Goal: Use online tool/utility: Use online tool/utility

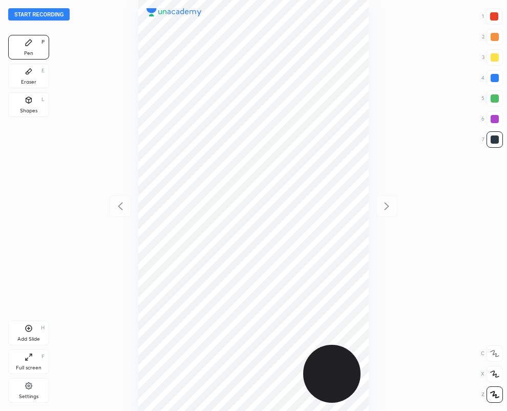
scroll to position [411, 343]
click at [497, 77] on div at bounding box center [495, 78] width 8 height 8
click at [501, 136] on div at bounding box center [495, 139] width 16 height 16
drag, startPoint x: 496, startPoint y: 17, endPoint x: 370, endPoint y: 49, distance: 130.7
click at [495, 19] on div at bounding box center [495, 16] width 8 height 8
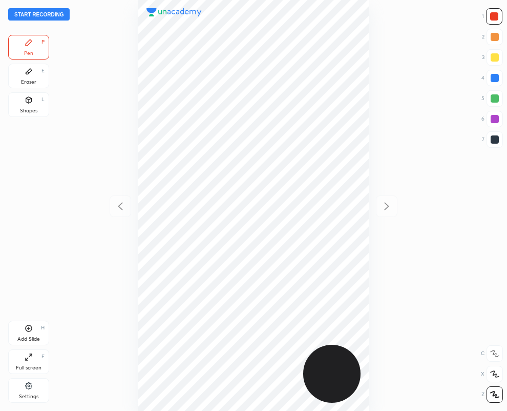
drag, startPoint x: 28, startPoint y: 80, endPoint x: 424, endPoint y: 75, distance: 396.8
click at [44, 75] on div "Eraser E" at bounding box center [28, 76] width 41 height 25
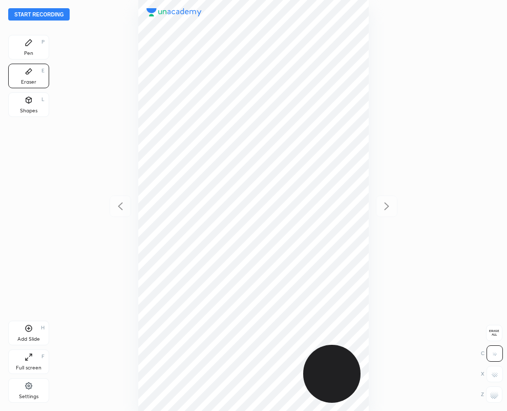
drag, startPoint x: 498, startPoint y: 403, endPoint x: 412, endPoint y: 360, distance: 95.8
click at [488, 397] on div "Start recording 1 2 3 4 5 6 7 R O A L C X Z Erase all C X Z Pen P Eraser E Shap…" at bounding box center [253, 205] width 507 height 411
click at [31, 44] on icon at bounding box center [29, 42] width 8 height 8
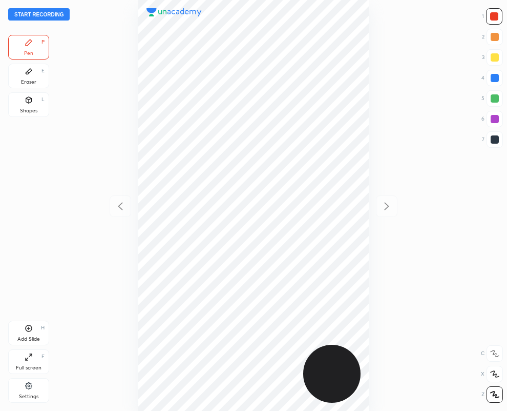
click at [490, 137] on div at bounding box center [495, 139] width 16 height 16
click at [23, 71] on div "Eraser E" at bounding box center [28, 76] width 41 height 25
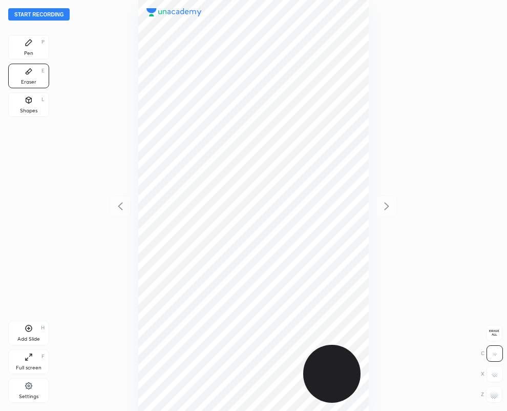
drag, startPoint x: 500, startPoint y: 400, endPoint x: 438, endPoint y: 354, distance: 77.0
click at [496, 397] on div at bounding box center [494, 394] width 16 height 16
drag, startPoint x: 34, startPoint y: 49, endPoint x: 30, endPoint y: 42, distance: 8.3
click at [35, 49] on div "Pen P" at bounding box center [28, 47] width 41 height 25
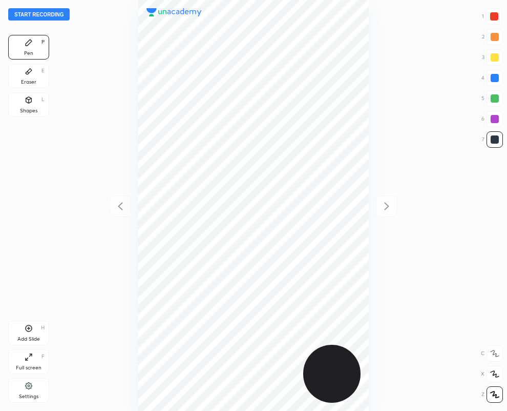
drag, startPoint x: 495, startPoint y: 15, endPoint x: 458, endPoint y: 24, distance: 37.4
click at [495, 15] on div at bounding box center [495, 16] width 8 height 8
click at [505, 136] on div "Start recording 1 2 3 4 5 6 7 R O A L C X Z Erase all C X Z Pen P Eraser E Shap…" at bounding box center [253, 205] width 507 height 411
drag, startPoint x: 496, startPoint y: 142, endPoint x: 403, endPoint y: 146, distance: 93.4
click at [495, 142] on div at bounding box center [495, 139] width 8 height 8
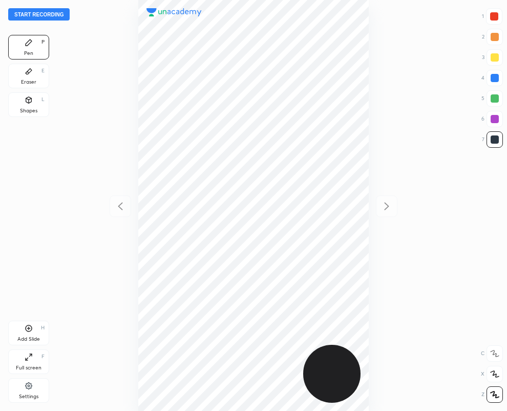
click at [497, 17] on div at bounding box center [495, 16] width 8 height 8
click at [497, 18] on div at bounding box center [495, 16] width 8 height 8
drag, startPoint x: 501, startPoint y: 137, endPoint x: 395, endPoint y: 173, distance: 111.7
click at [501, 137] on div at bounding box center [495, 139] width 16 height 16
click at [33, 73] on div "Eraser E" at bounding box center [28, 76] width 41 height 25
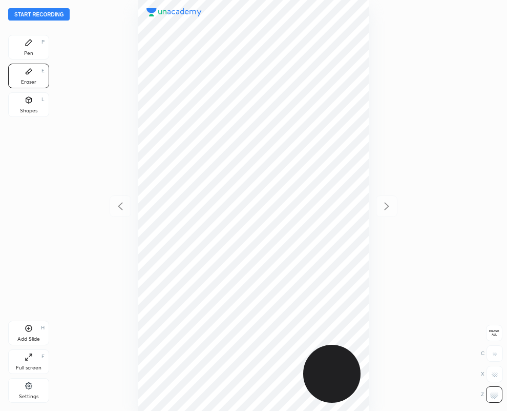
click at [40, 46] on div "Pen P" at bounding box center [28, 47] width 41 height 25
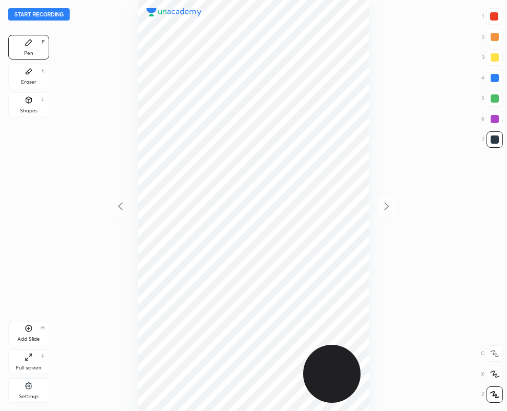
click at [495, 14] on div at bounding box center [495, 16] width 8 height 8
drag, startPoint x: 497, startPoint y: 140, endPoint x: 445, endPoint y: 159, distance: 55.6
click at [498, 141] on div at bounding box center [495, 139] width 8 height 8
drag, startPoint x: 501, startPoint y: 13, endPoint x: 397, endPoint y: 72, distance: 119.8
click at [500, 13] on div at bounding box center [494, 16] width 16 height 16
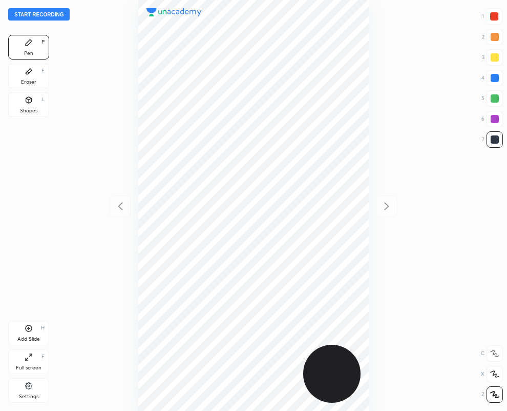
click at [497, 16] on div at bounding box center [495, 16] width 8 height 8
click at [27, 72] on icon at bounding box center [29, 72] width 6 height 6
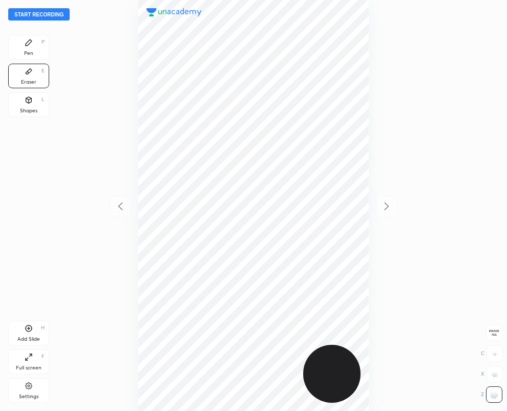
click at [37, 54] on div "Pen P" at bounding box center [28, 47] width 41 height 25
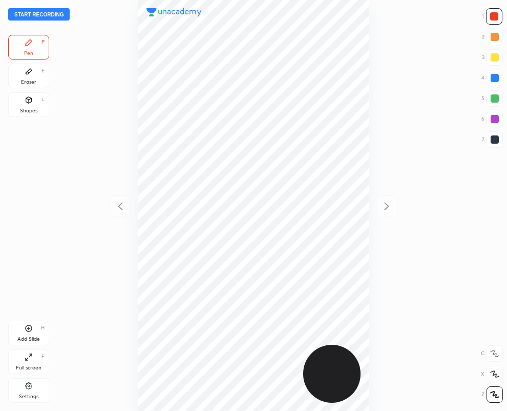
click at [26, 74] on icon at bounding box center [29, 72] width 6 height 6
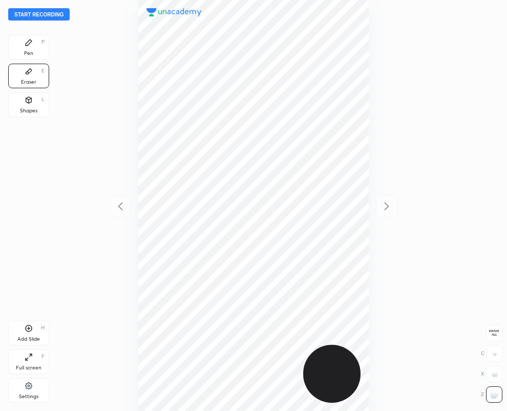
click at [36, 47] on div "Pen P" at bounding box center [28, 47] width 41 height 25
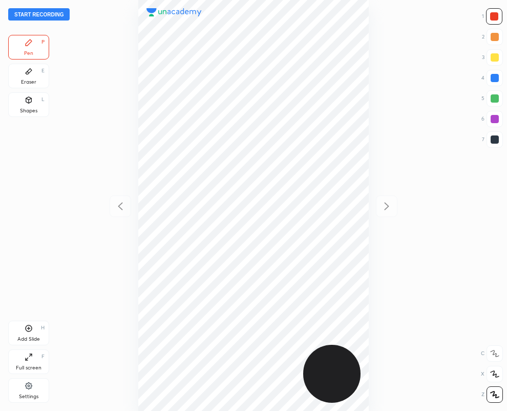
click at [495, 139] on div at bounding box center [495, 139] width 8 height 8
click at [56, 14] on button "Start recording" at bounding box center [39, 14] width 62 height 12
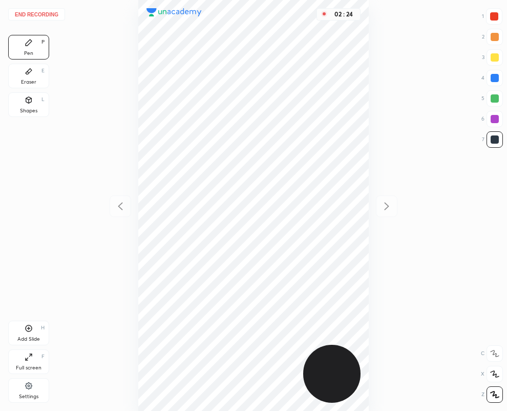
click at [47, 12] on button "End recording" at bounding box center [36, 14] width 57 height 12
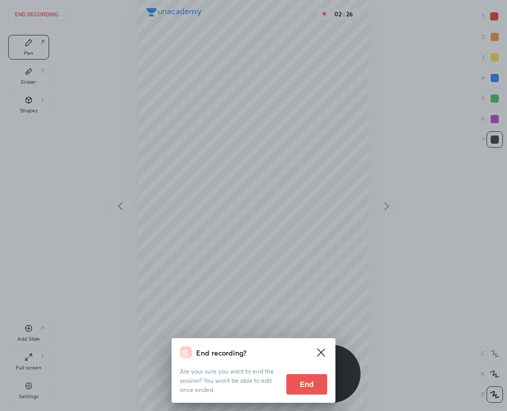
drag, startPoint x: 292, startPoint y: 382, endPoint x: 177, endPoint y: 408, distance: 117.6
click at [292, 381] on button "End" at bounding box center [307, 384] width 41 height 21
